Goal: Navigation & Orientation: Find specific page/section

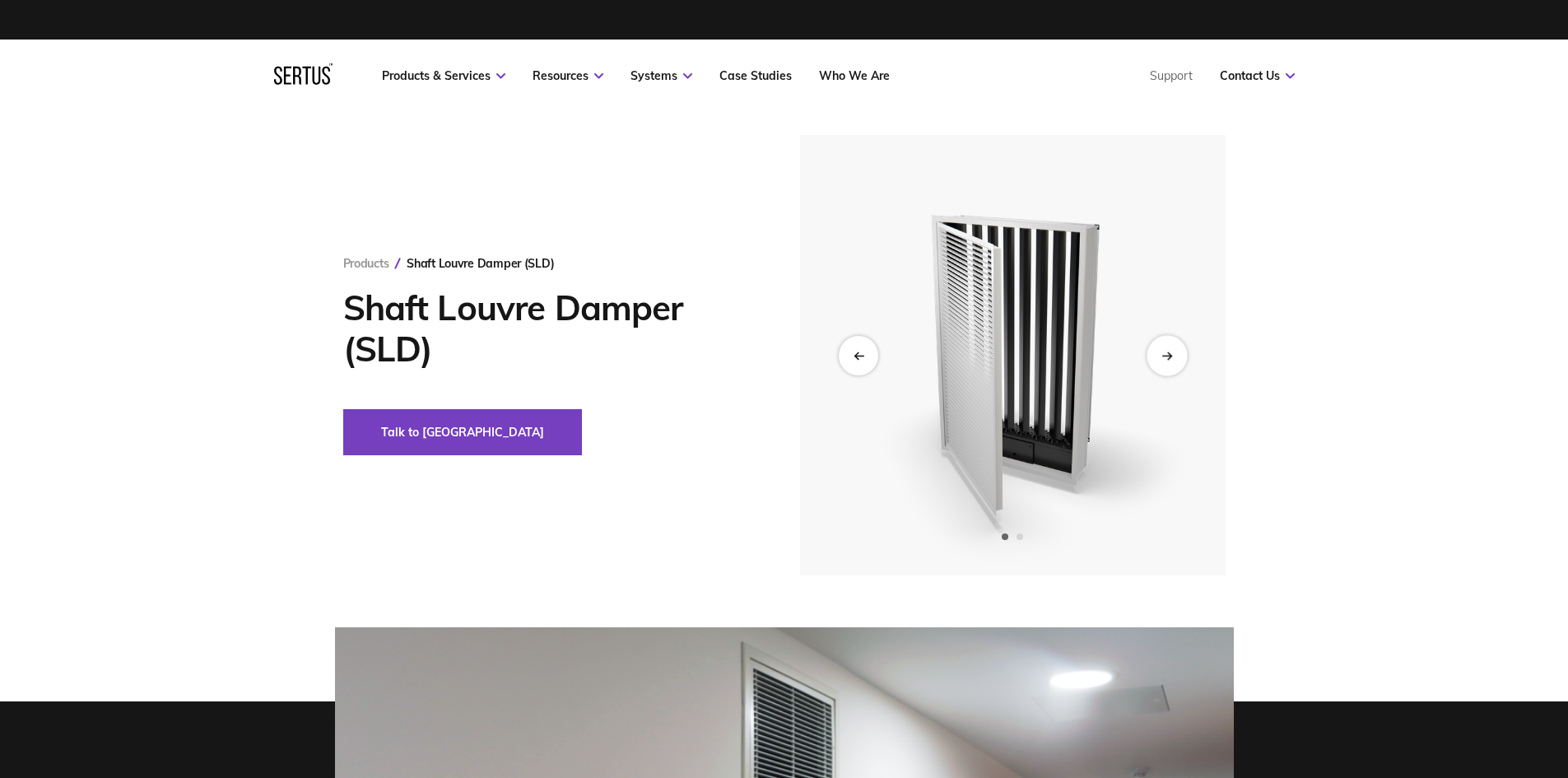
click at [1162, 359] on icon "Next slide" at bounding box center [1166, 355] width 10 height 9
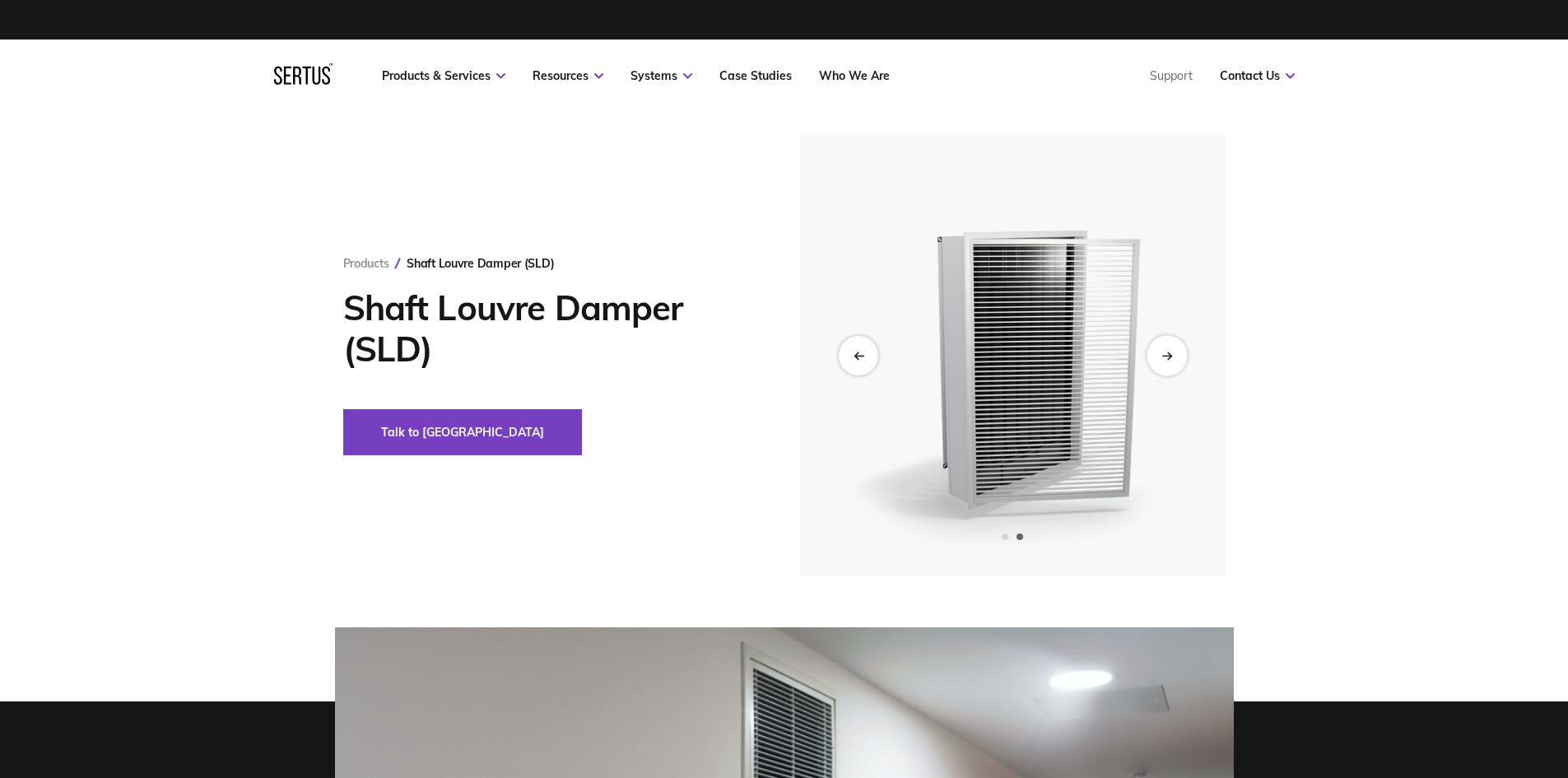
click at [1164, 359] on icon "Next slide" at bounding box center [1166, 355] width 10 height 9
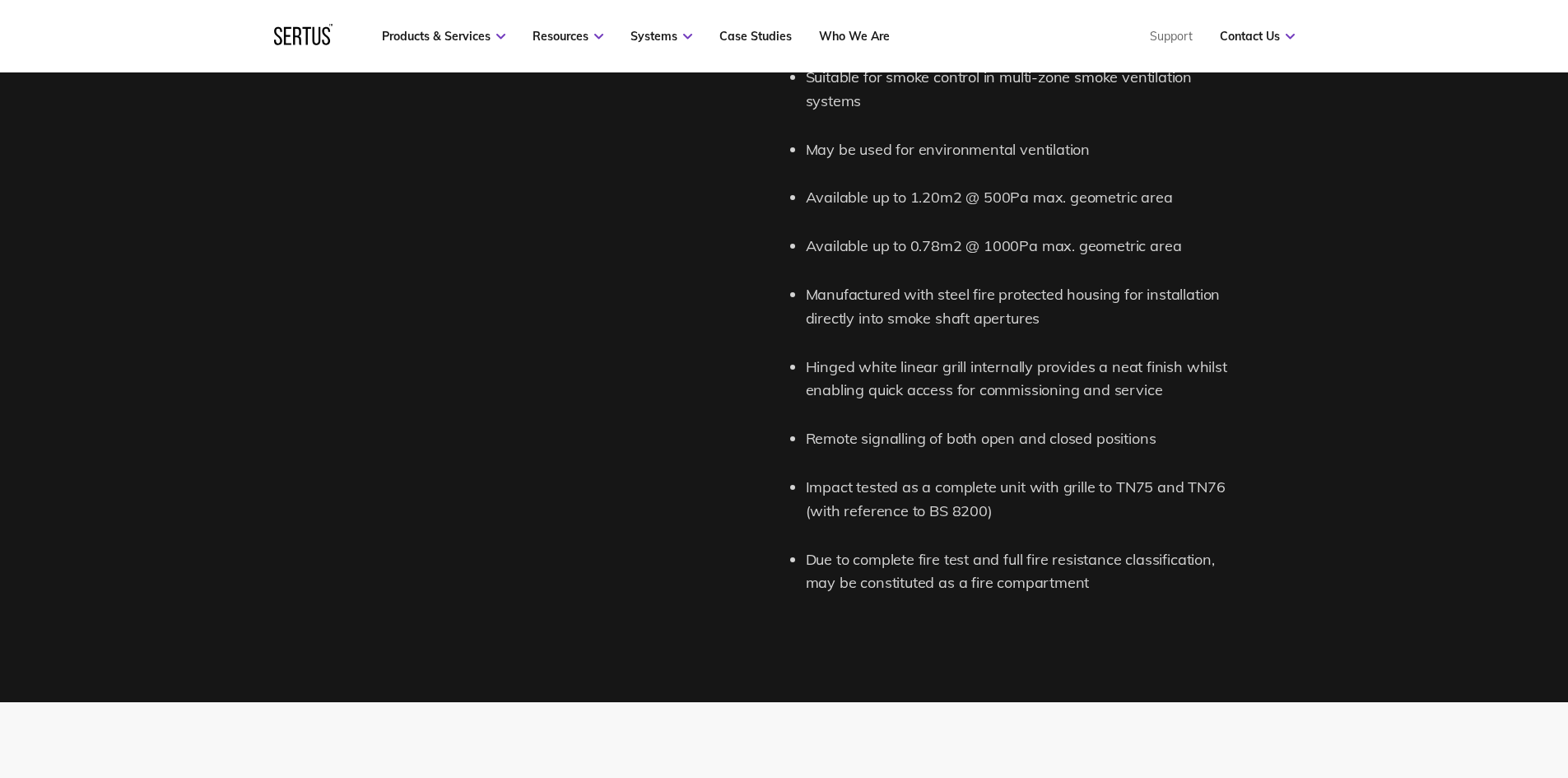
scroll to position [2469, 0]
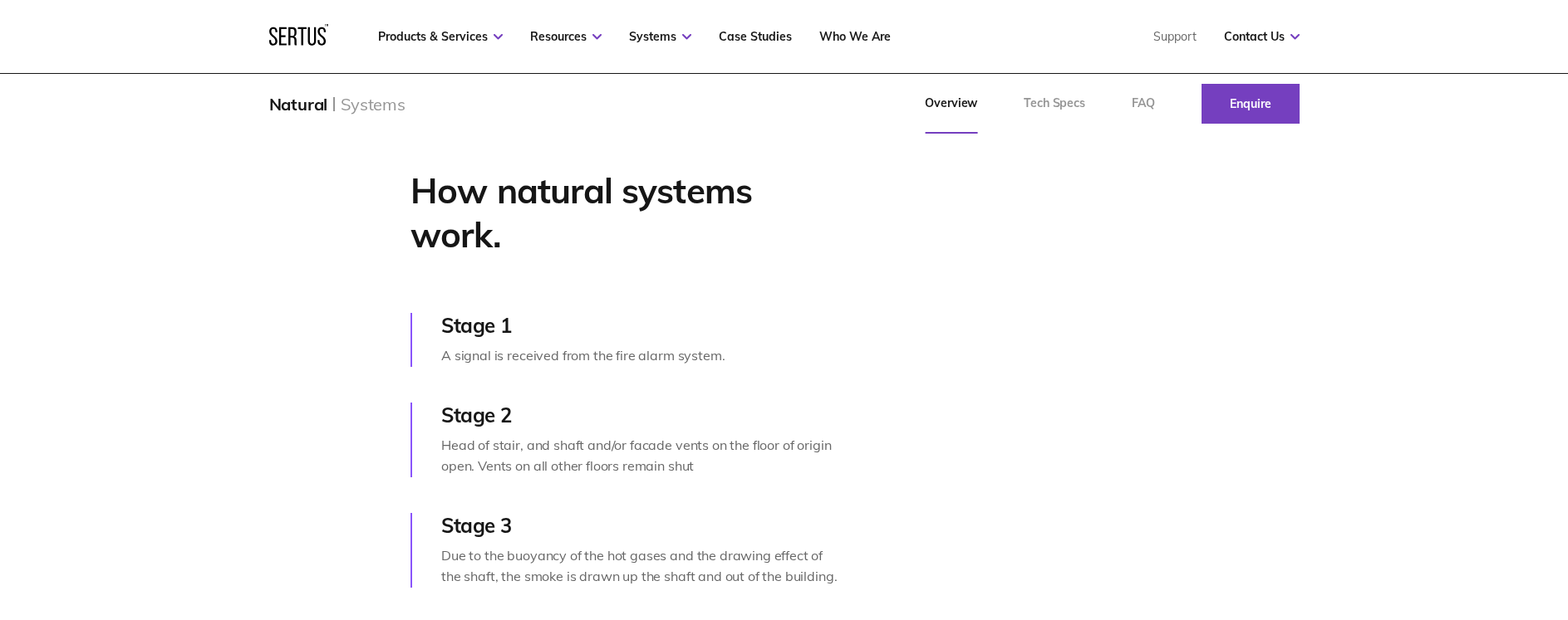
scroll to position [581, 0]
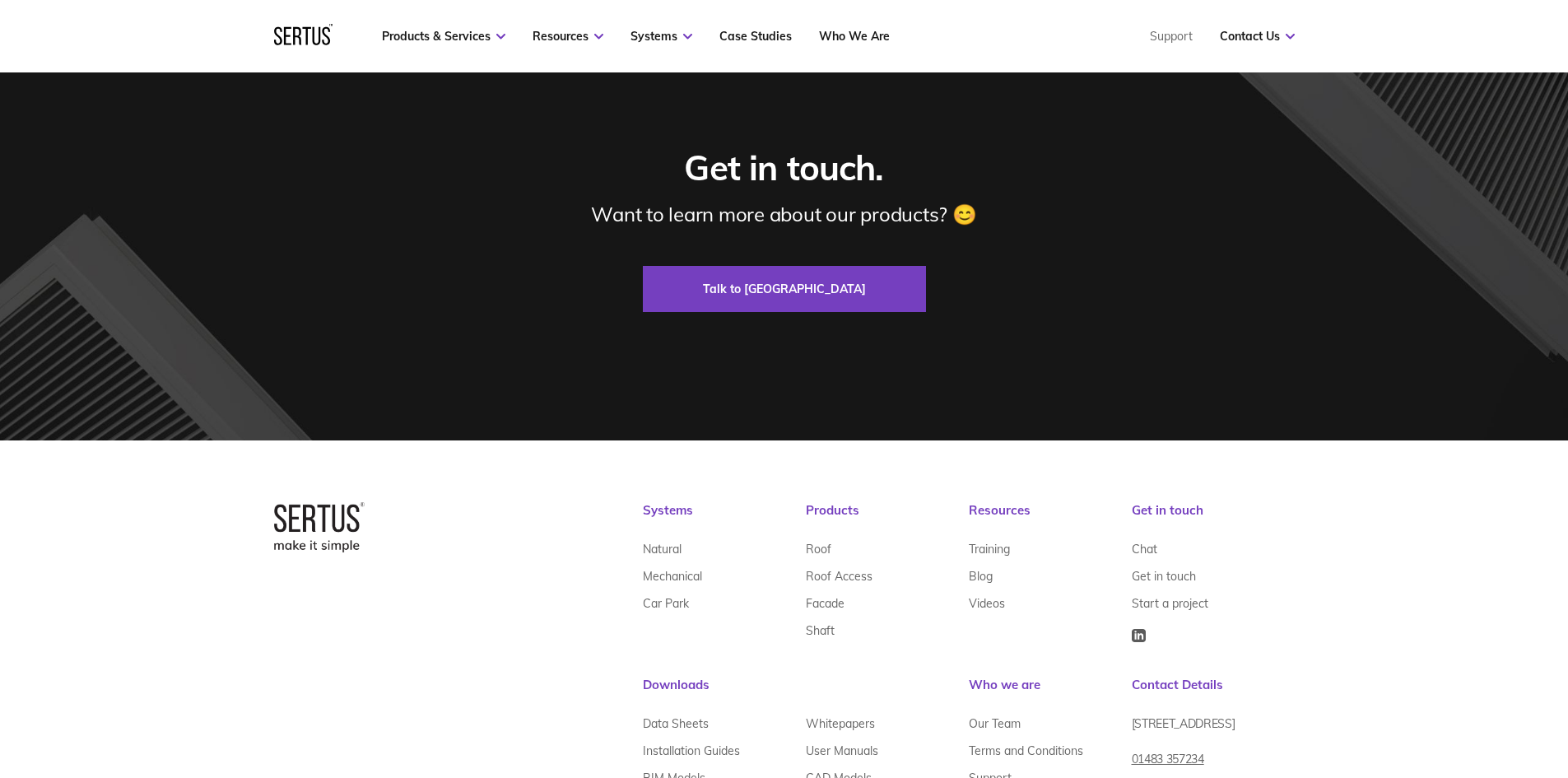
scroll to position [4993, 0]
